Goal: Check status: Check status

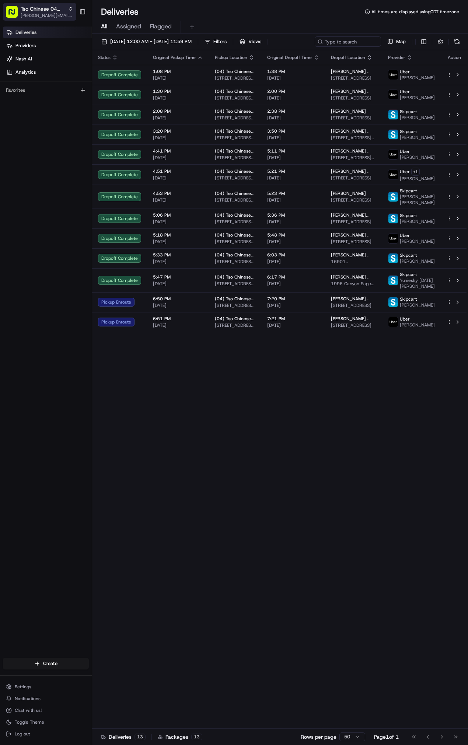
click at [31, 10] on span "Tso Chinese 04 Round Rock" at bounding box center [43, 8] width 45 height 7
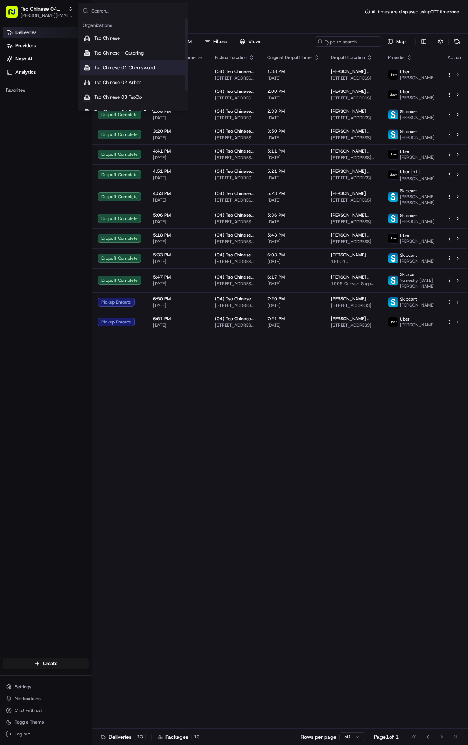
click at [153, 68] on span "Tso Chinese 01 Cherrywood" at bounding box center [124, 67] width 61 height 7
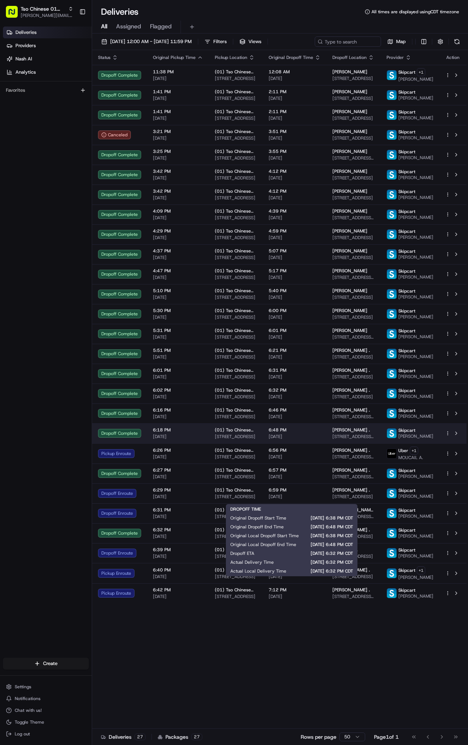
click at [301, 439] on span "[DATE]" at bounding box center [294, 436] width 52 height 6
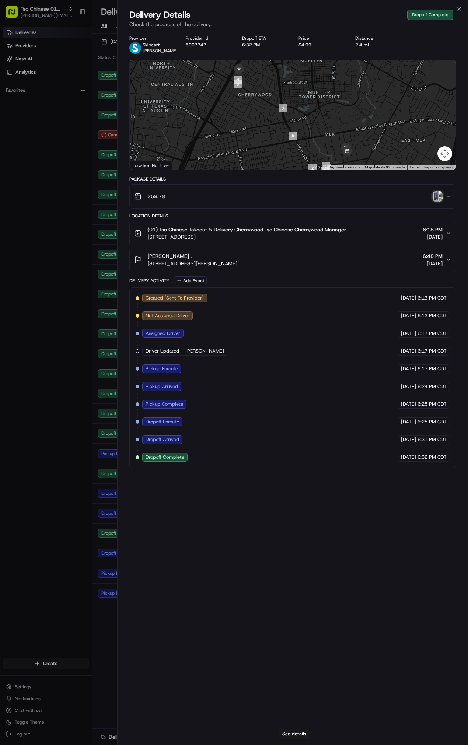
click at [438, 201] on img "button" at bounding box center [437, 196] width 10 height 10
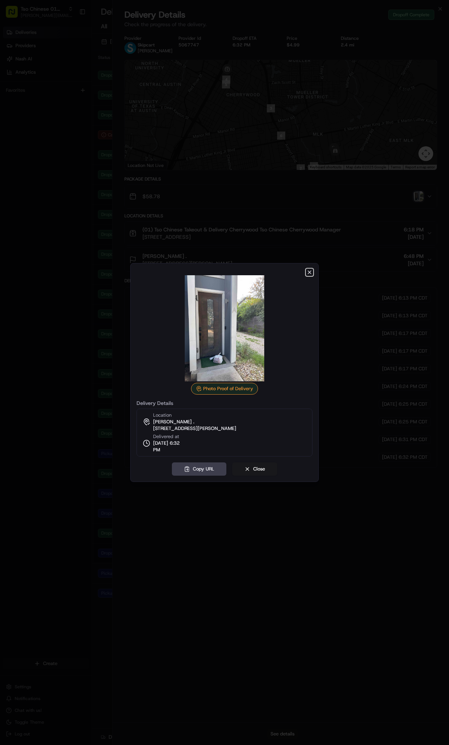
click at [307, 273] on icon "button" at bounding box center [310, 272] width 6 height 6
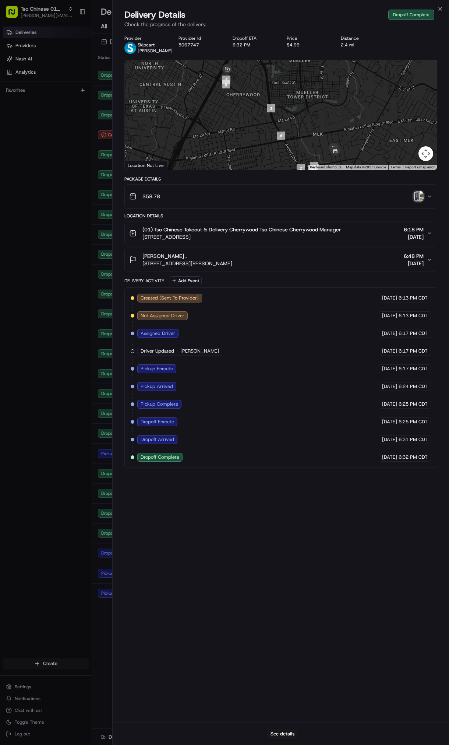
click at [420, 197] on img "button" at bounding box center [419, 196] width 10 height 10
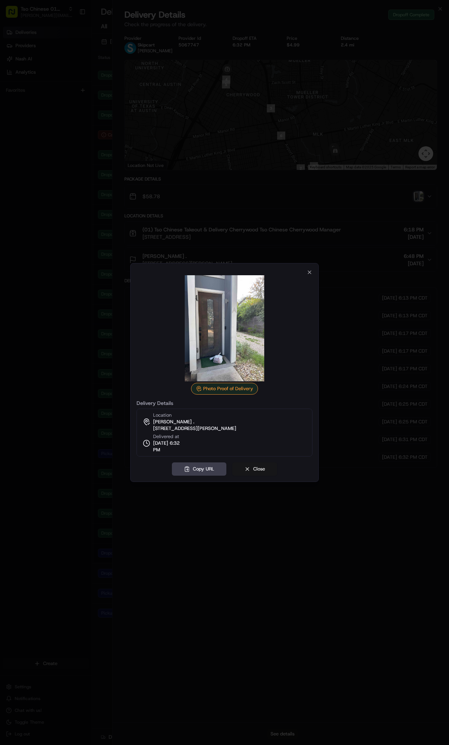
click at [260, 469] on button "Close" at bounding box center [254, 468] width 45 height 13
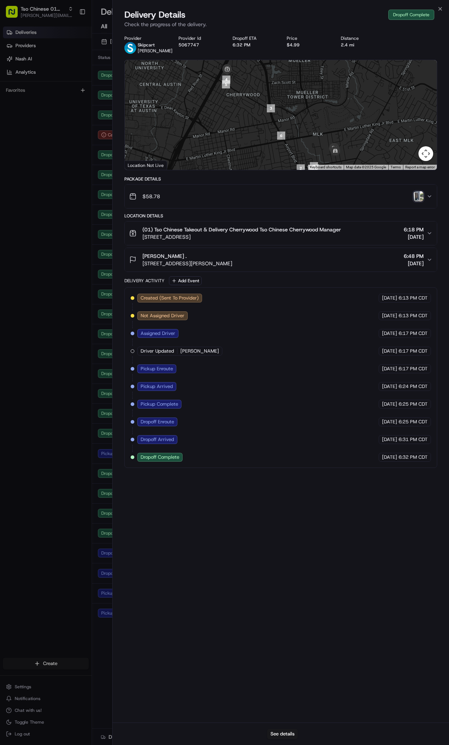
click at [43, 423] on body "Tso Chinese 01 Cherrywood [PERSON_NAME][EMAIL_ADDRESS][DOMAIN_NAME] Toggle Side…" at bounding box center [224, 372] width 449 height 745
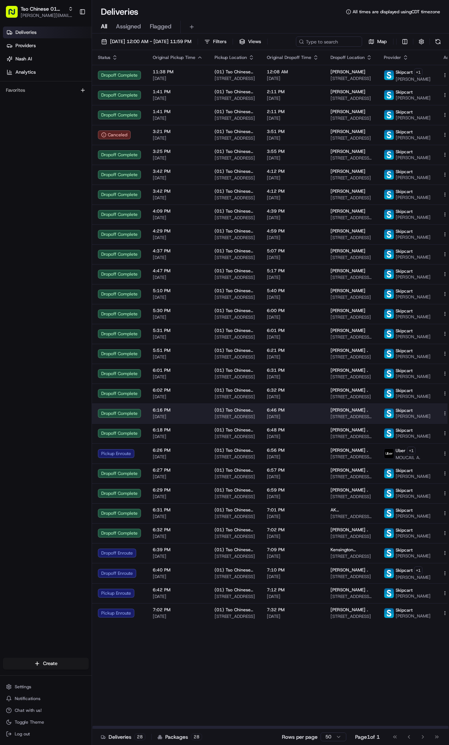
click at [253, 423] on td "(01) Tso Chinese Takeout & Delivery Cherrywood [STREET_ADDRESS]" at bounding box center [235, 413] width 52 height 20
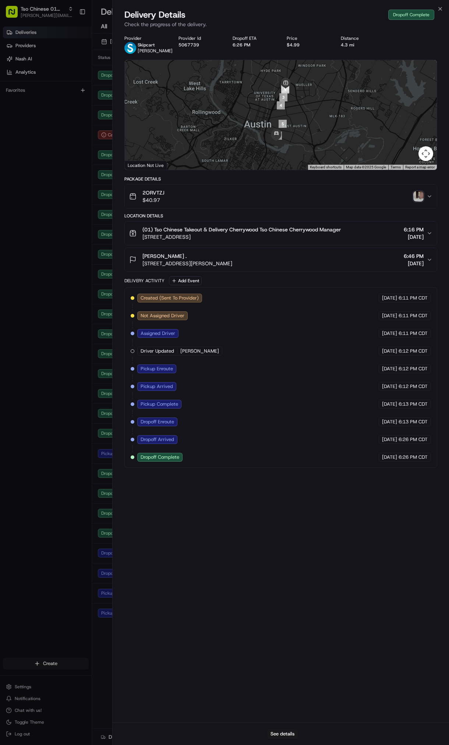
click at [418, 201] on img "button" at bounding box center [419, 196] width 10 height 10
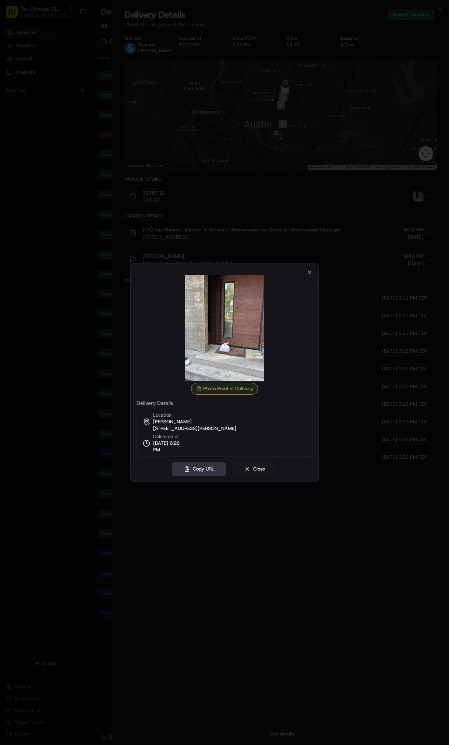
click at [194, 468] on button "Copy URL" at bounding box center [199, 468] width 54 height 13
click at [258, 472] on button "Close" at bounding box center [254, 468] width 45 height 13
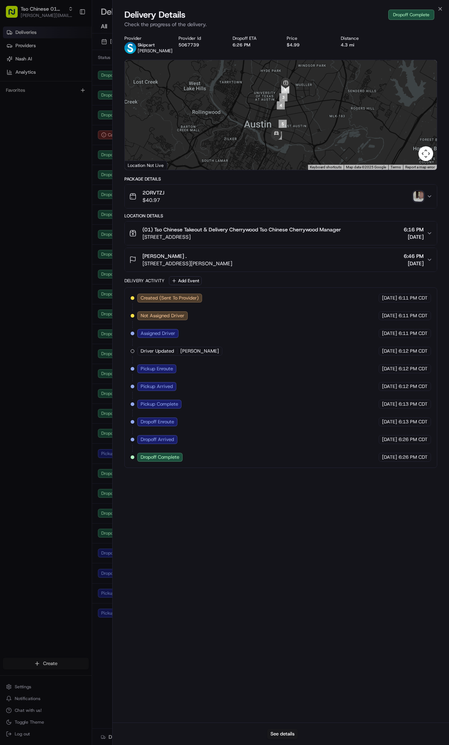
click at [61, 273] on body "Tso Chinese 01 Cherrywood [PERSON_NAME][EMAIL_ADDRESS][DOMAIN_NAME] Toggle Side…" at bounding box center [224, 372] width 449 height 745
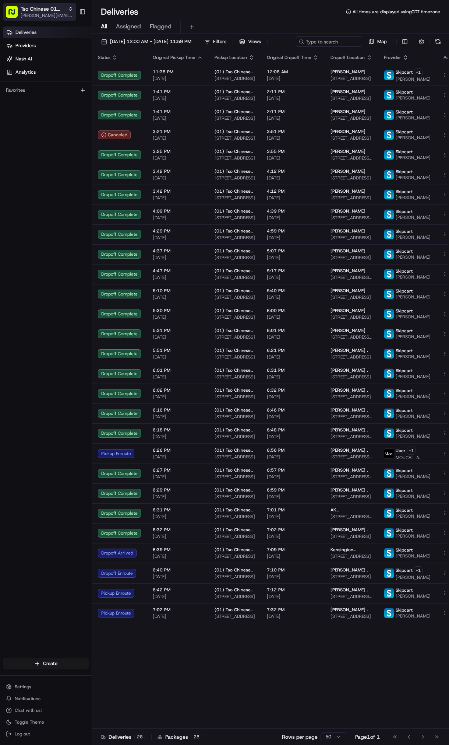
click at [56, 19] on button "Tso Chinese 01 Cherrywood [PERSON_NAME][EMAIL_ADDRESS][DOMAIN_NAME]" at bounding box center [39, 12] width 73 height 18
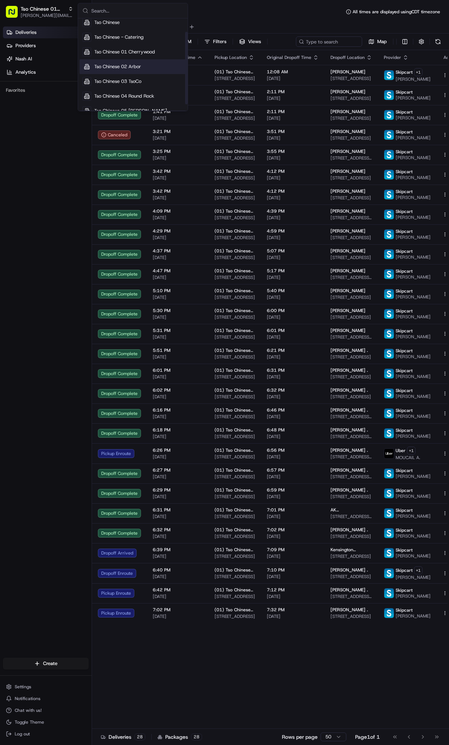
scroll to position [17, 0]
click at [142, 93] on span "Tso Chinese 04 Round Rock" at bounding box center [124, 95] width 60 height 7
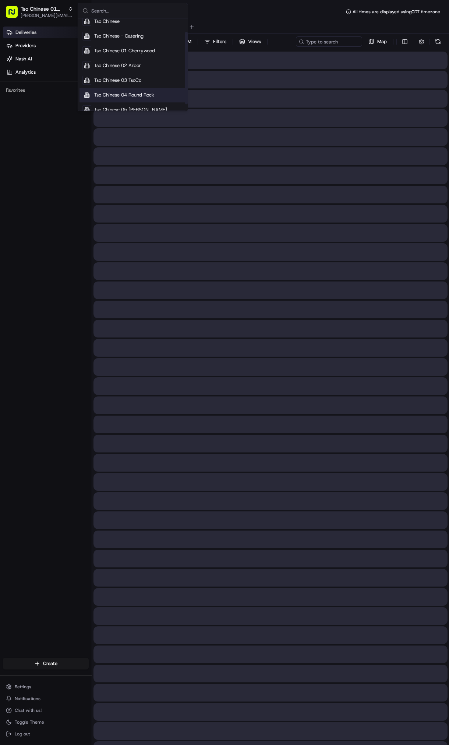
scroll to position [0, 0]
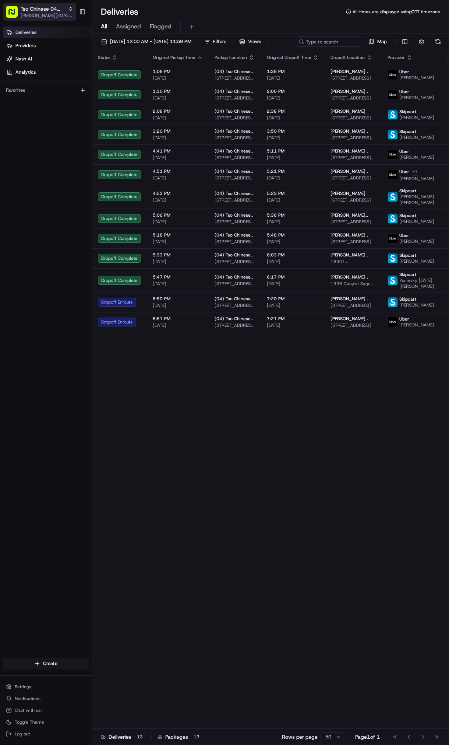
click at [44, 11] on span "Tso Chinese 04 Round Rock" at bounding box center [43, 8] width 45 height 7
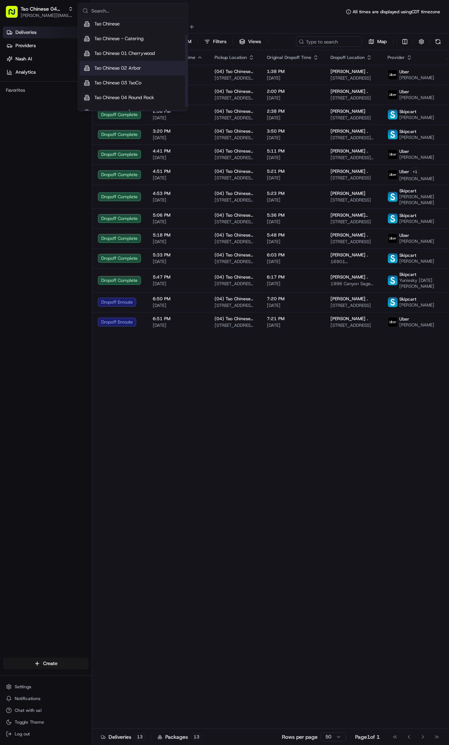
scroll to position [25, 0]
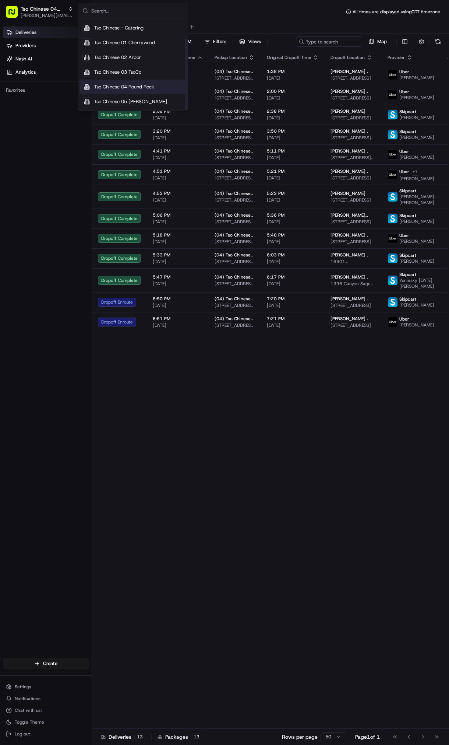
click at [163, 86] on div "Tso Chinese 04 Round Rock" at bounding box center [133, 87] width 107 height 15
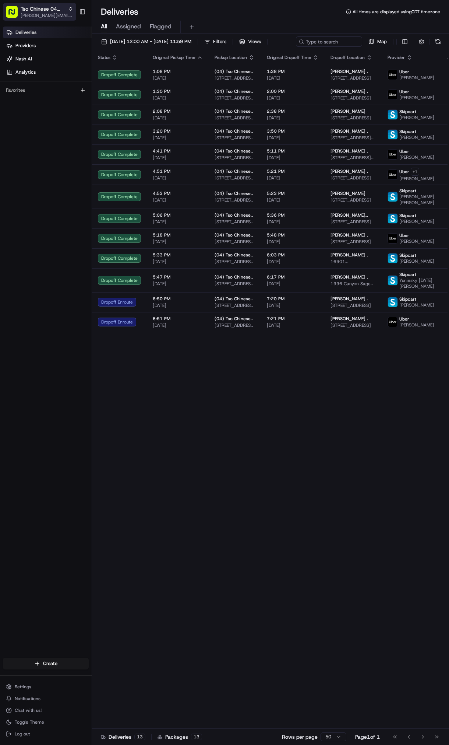
click at [54, 13] on span "[PERSON_NAME][EMAIL_ADDRESS][DOMAIN_NAME]" at bounding box center [47, 16] width 53 height 6
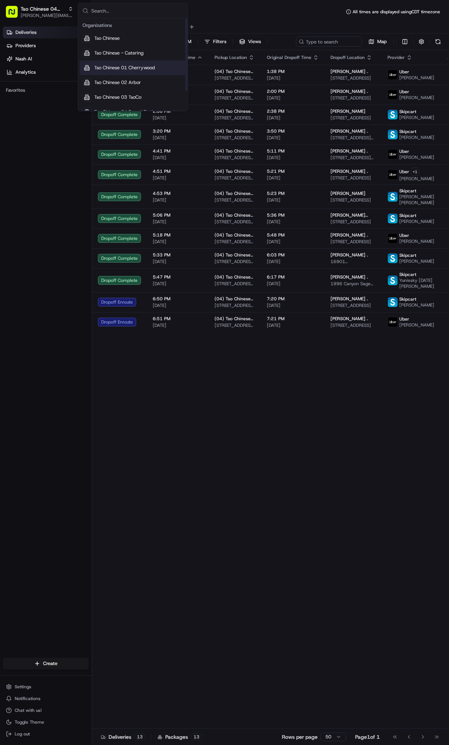
click at [114, 66] on span "Tso Chinese 01 Cherrywood" at bounding box center [124, 67] width 61 height 7
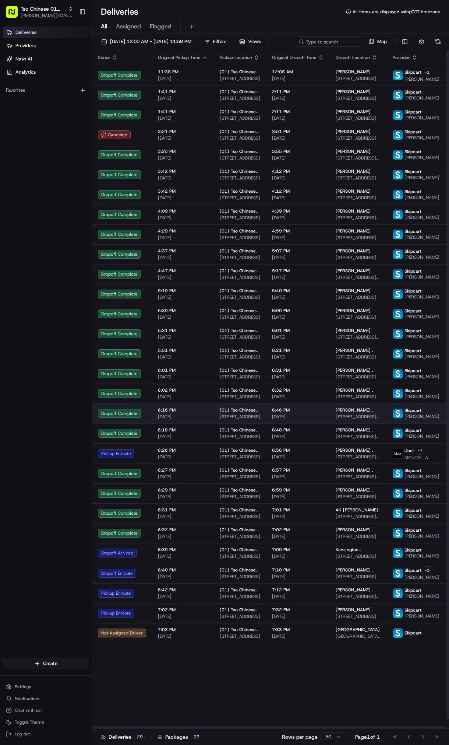
scroll to position [9, 0]
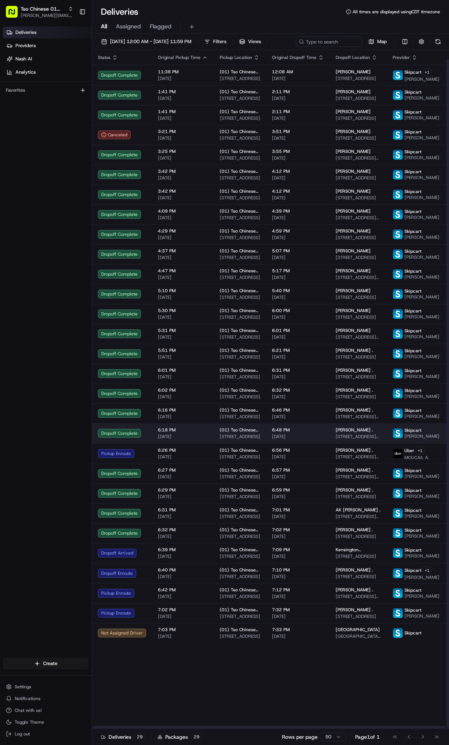
click at [261, 443] on td "(01) Tso Chinese Takeout & Delivery Cherrywood [STREET_ADDRESS]" at bounding box center [240, 433] width 52 height 20
